Goal: Navigation & Orientation: Find specific page/section

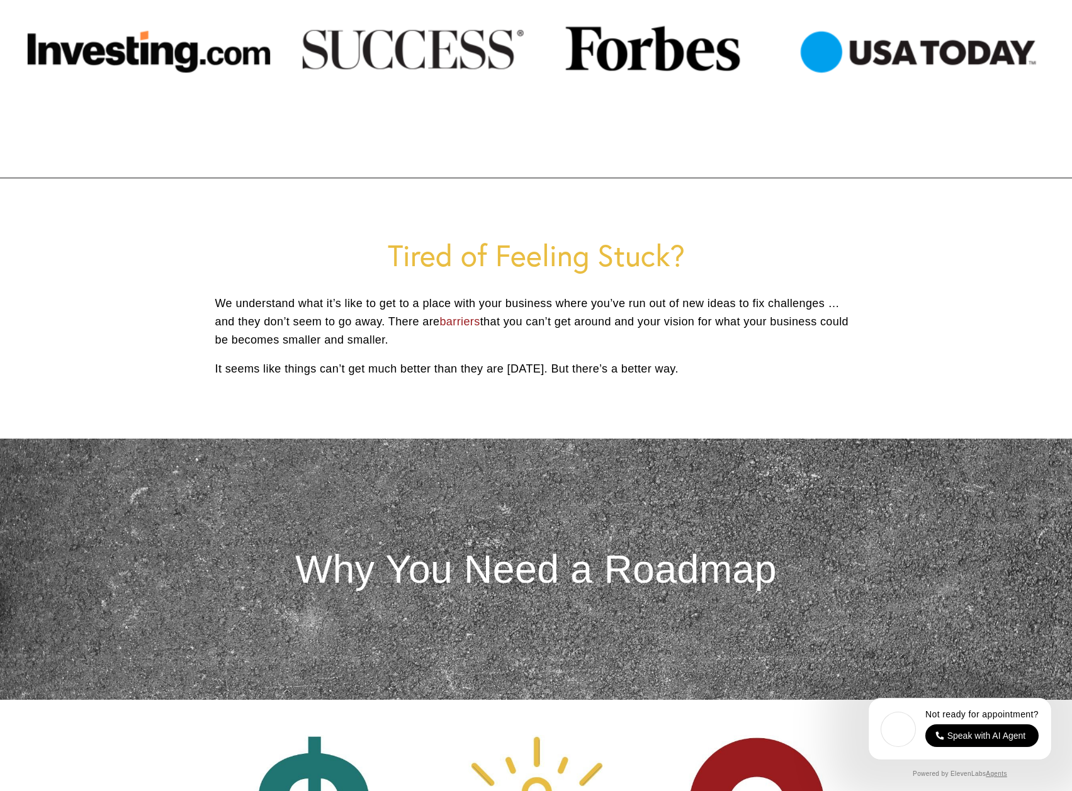
scroll to position [1391, 0]
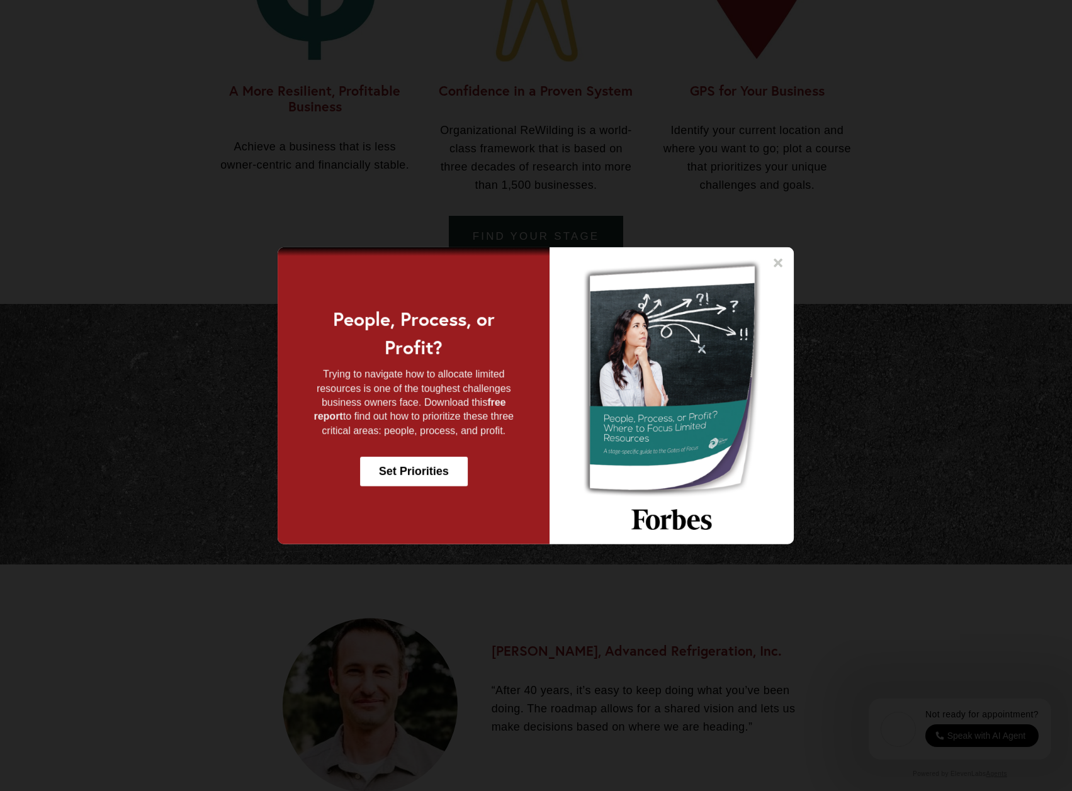
click at [776, 263] on icon at bounding box center [778, 262] width 13 height 13
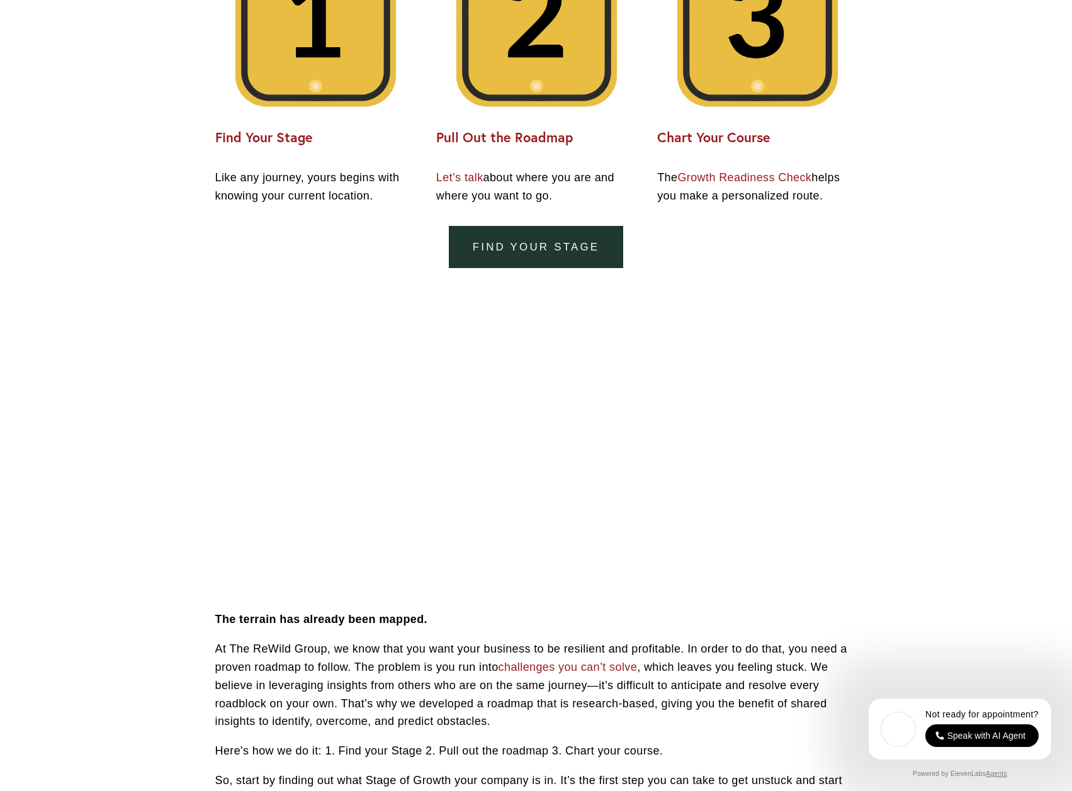
scroll to position [0, 0]
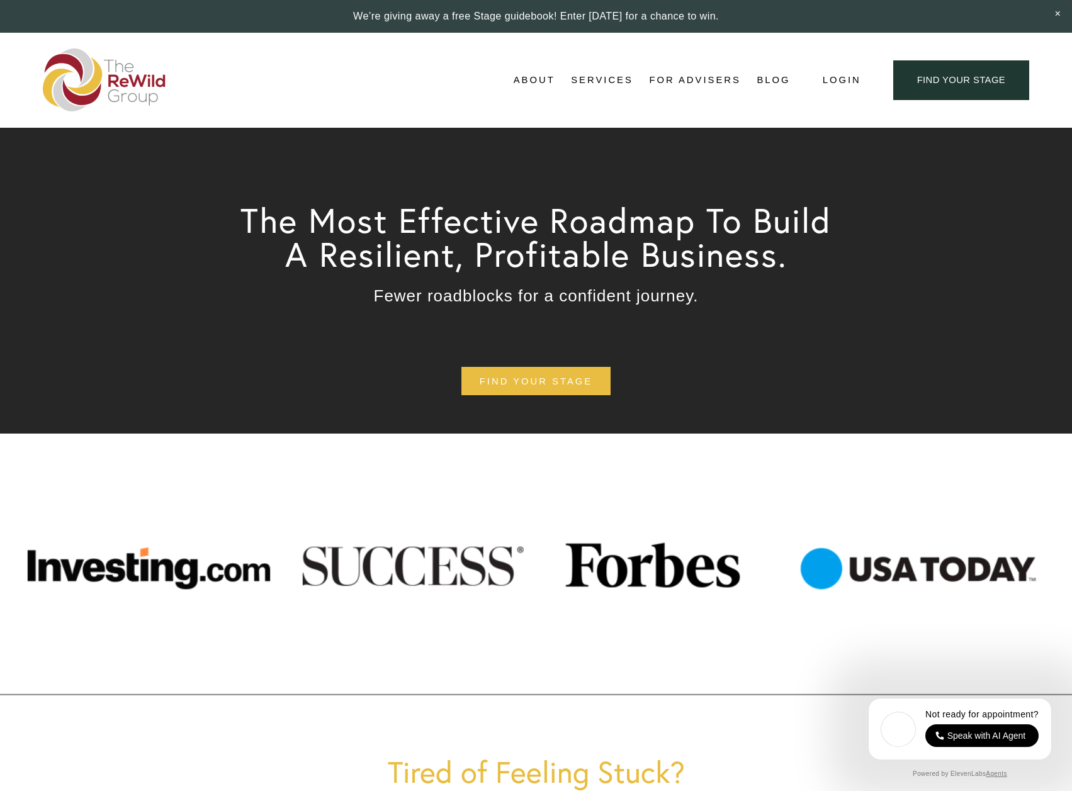
click at [605, 84] on span "Services" at bounding box center [602, 80] width 62 height 17
click at [0, 0] on span "Adviser-Led" at bounding box center [0, 0] width 0 height 0
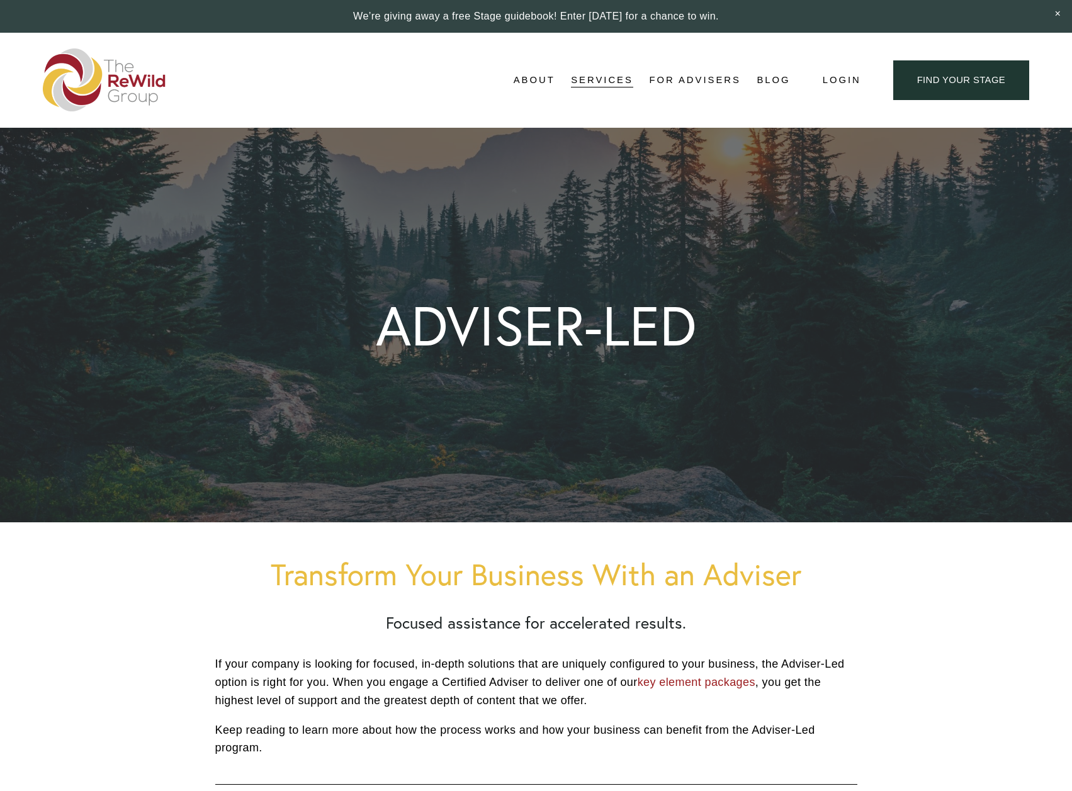
click at [688, 81] on link "For Advisers" at bounding box center [694, 80] width 91 height 19
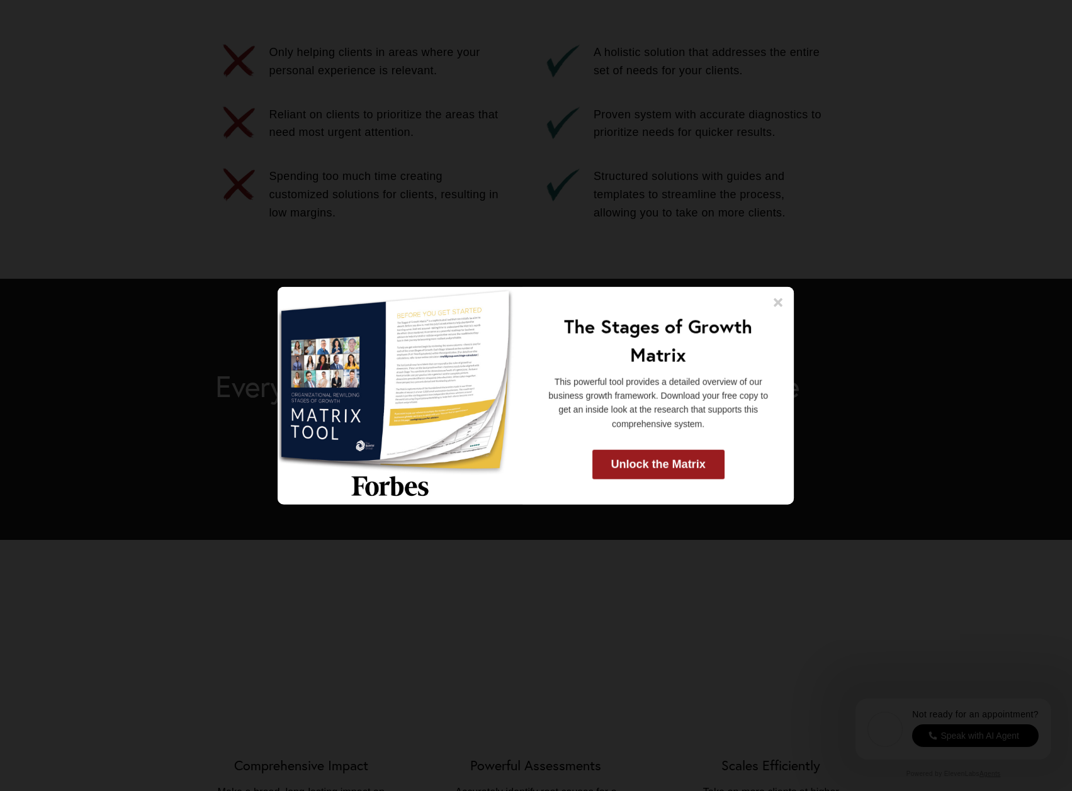
scroll to position [840, 0]
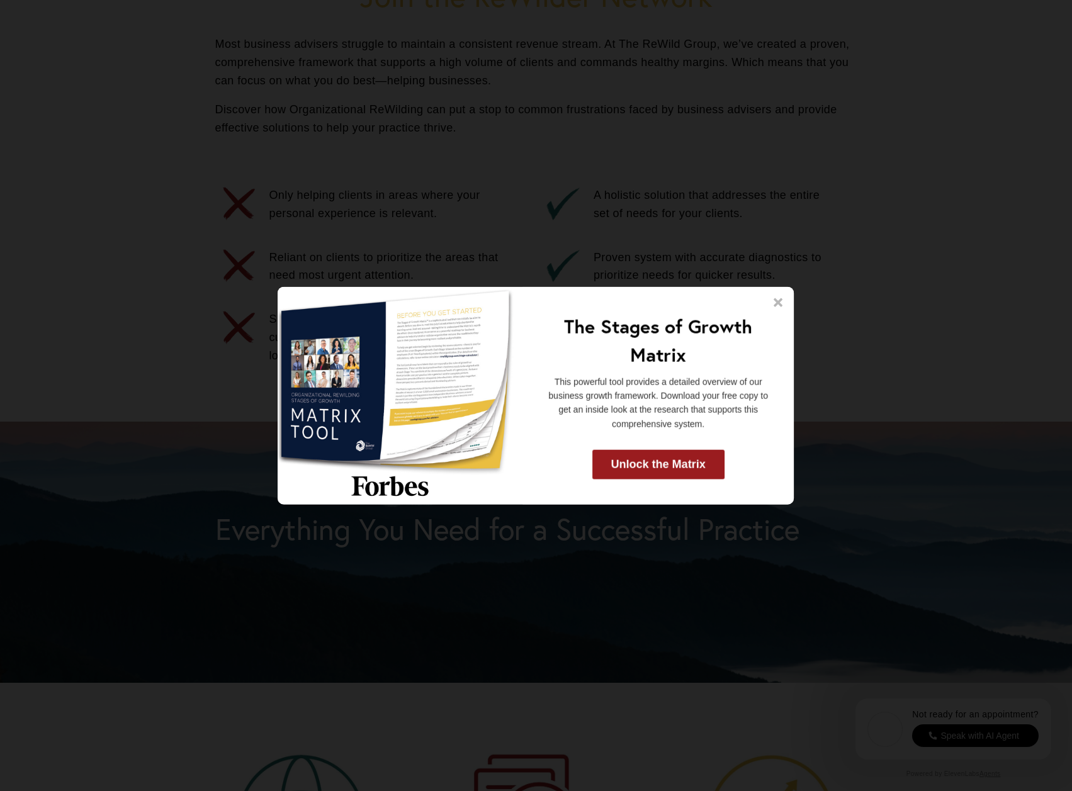
click at [782, 301] on icon at bounding box center [778, 302] width 13 height 13
